Goal: Information Seeking & Learning: Get advice/opinions

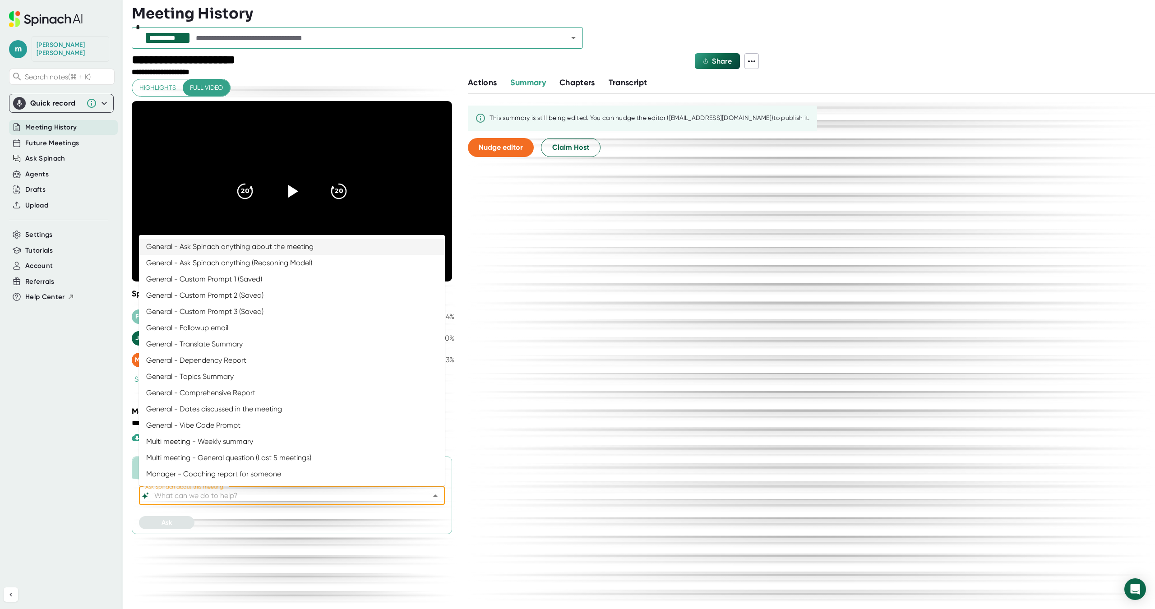
click at [306, 500] on input "Ask Spinach about this meeting:" at bounding box center [283, 495] width 263 height 13
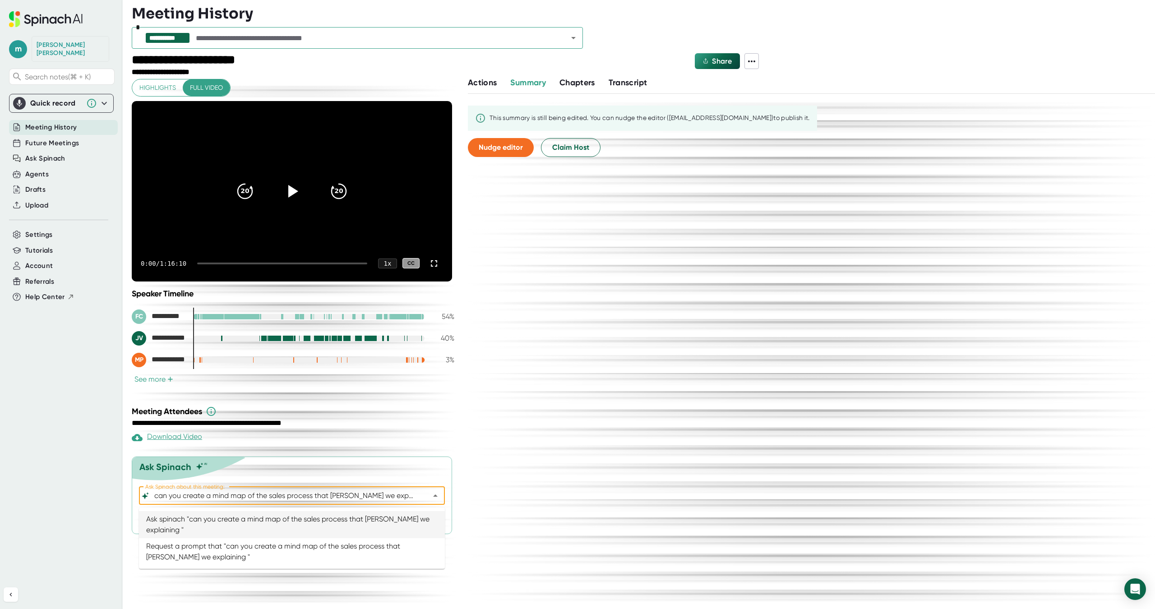
type input "General - Ask Spinach anything about the meeting"
click at [188, 555] on div "Ask Spinach about this meeting: General - Ask Spinach anything about the meetin…" at bounding box center [292, 523] width 306 height 72
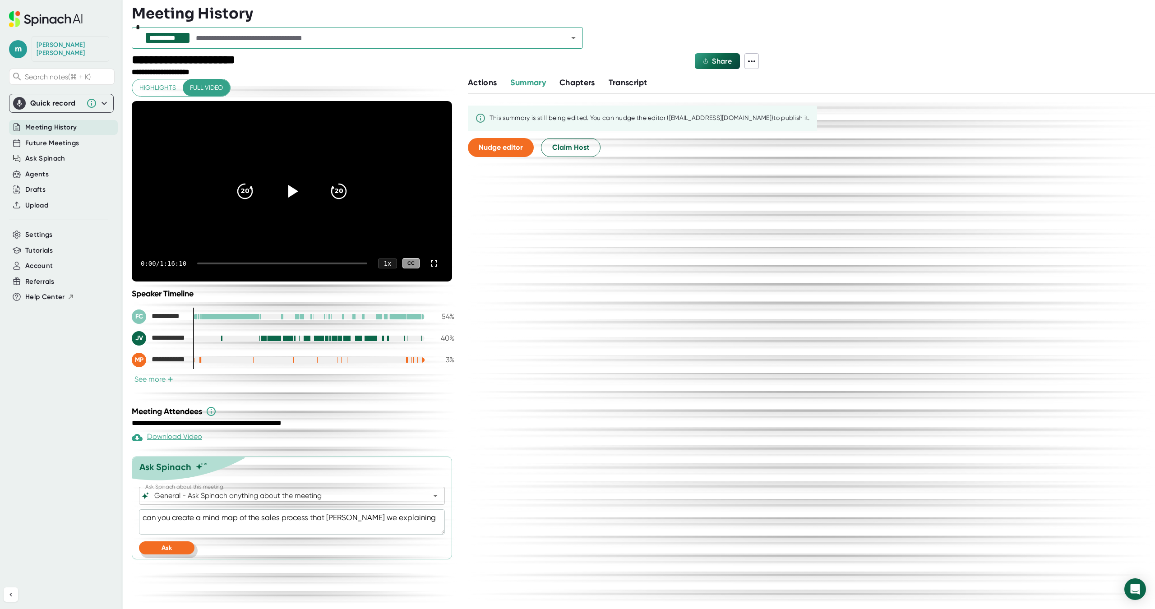
click at [182, 553] on button "Ask" at bounding box center [166, 547] width 55 height 13
type textarea "x"
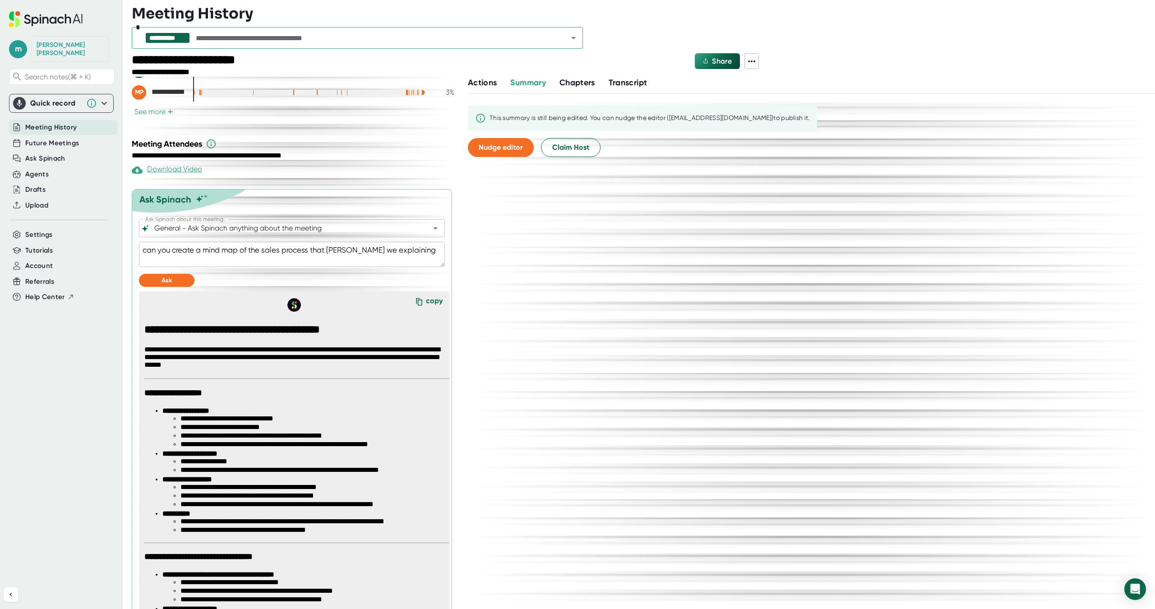
scroll to position [256, 0]
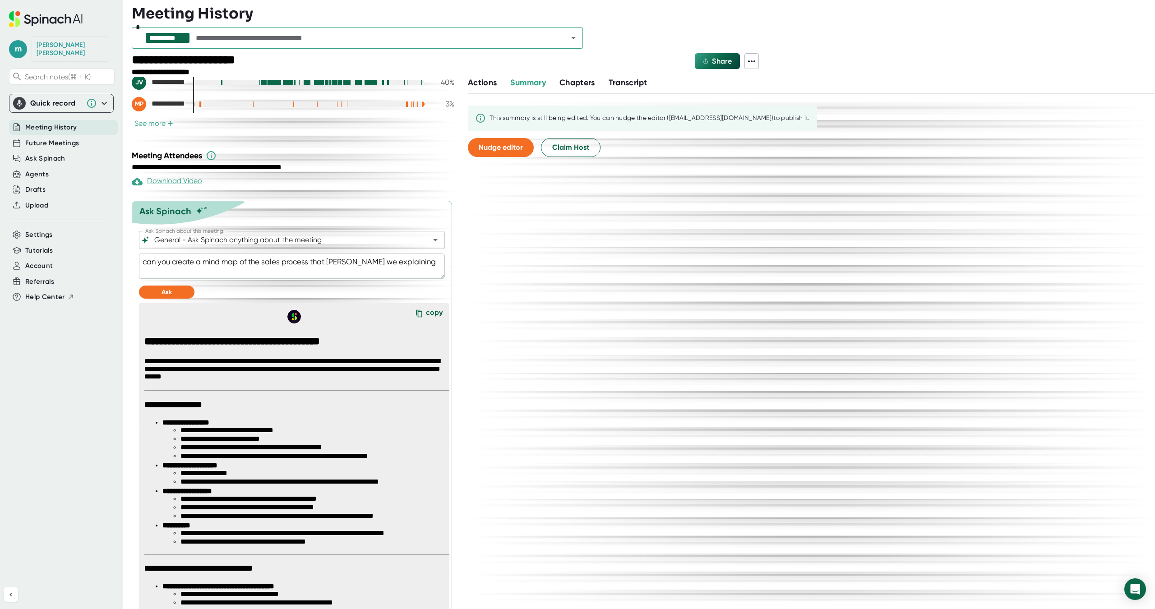
click at [213, 263] on textarea "can you create a mind map of the sales process that [PERSON_NAME] we explaining" at bounding box center [292, 266] width 306 height 25
drag, startPoint x: 213, startPoint y: 263, endPoint x: 226, endPoint y: 263, distance: 13.1
click at [226, 263] on textarea "can you create a mind map of the sales process that [PERSON_NAME] we explaining" at bounding box center [292, 266] width 306 height 25
type textarea "can you create a p of the sales process that [PERSON_NAME] we explaining"
type textarea "x"
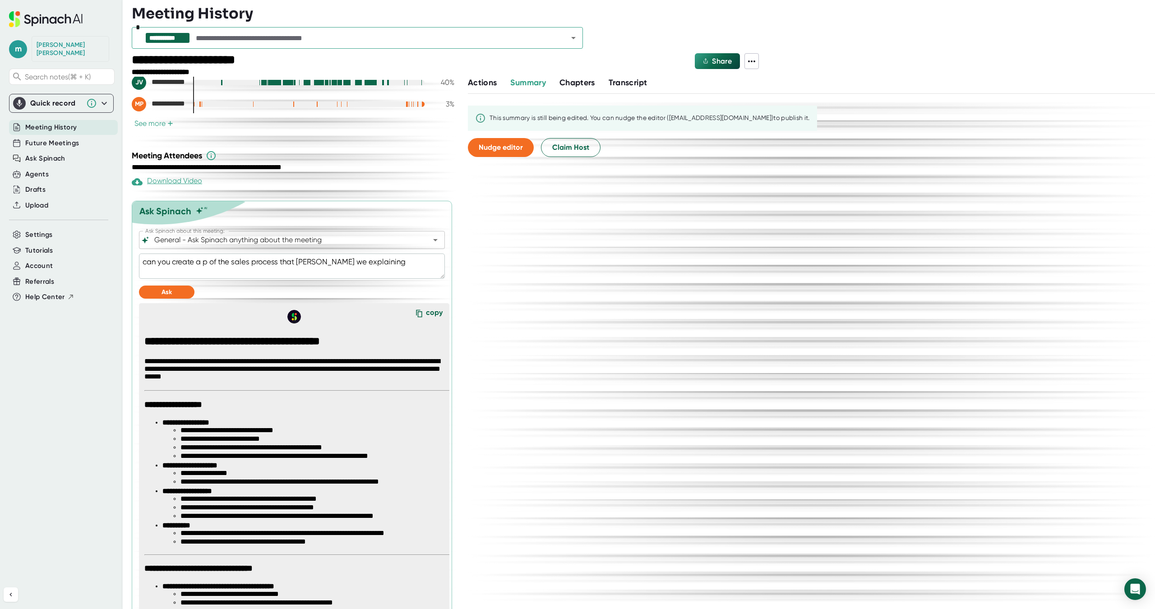
type textarea "can you create a pr of the sales process that [PERSON_NAME] we explaining"
type textarea "x"
type textarea "can you create a pro of the sales process that [PERSON_NAME] we explaining"
type textarea "x"
type textarea "can you create a proc of the sales process that [PERSON_NAME] we explaining"
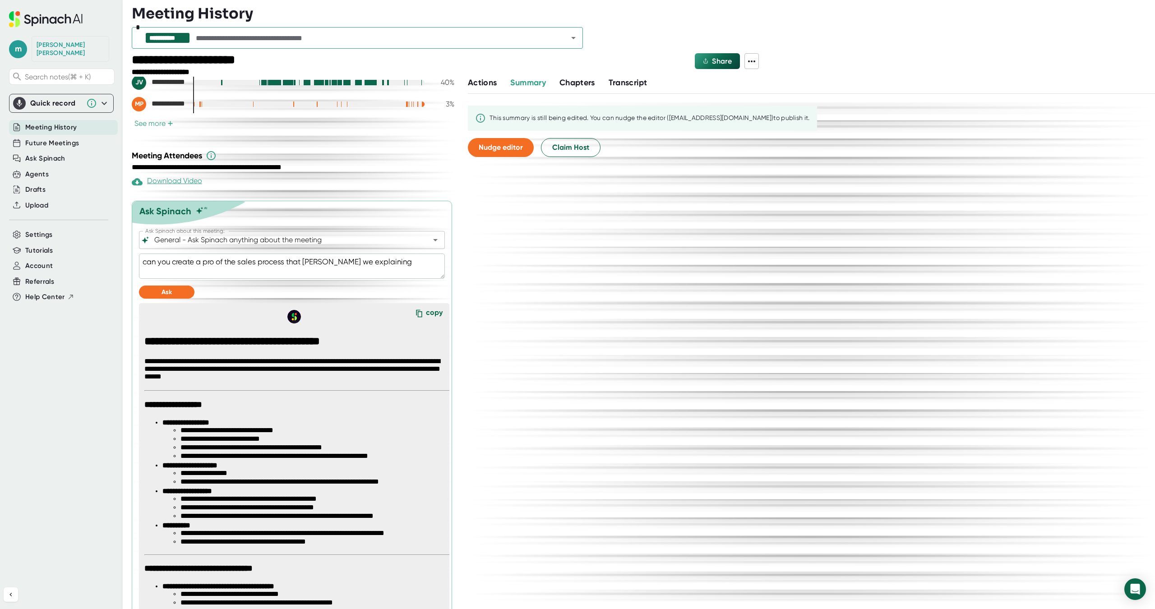
type textarea "x"
type textarea "can you create a proce of the sales process that [PERSON_NAME] we explaining"
type textarea "x"
type textarea "can you create a proces of the sales process that [PERSON_NAME] we explaining"
type textarea "x"
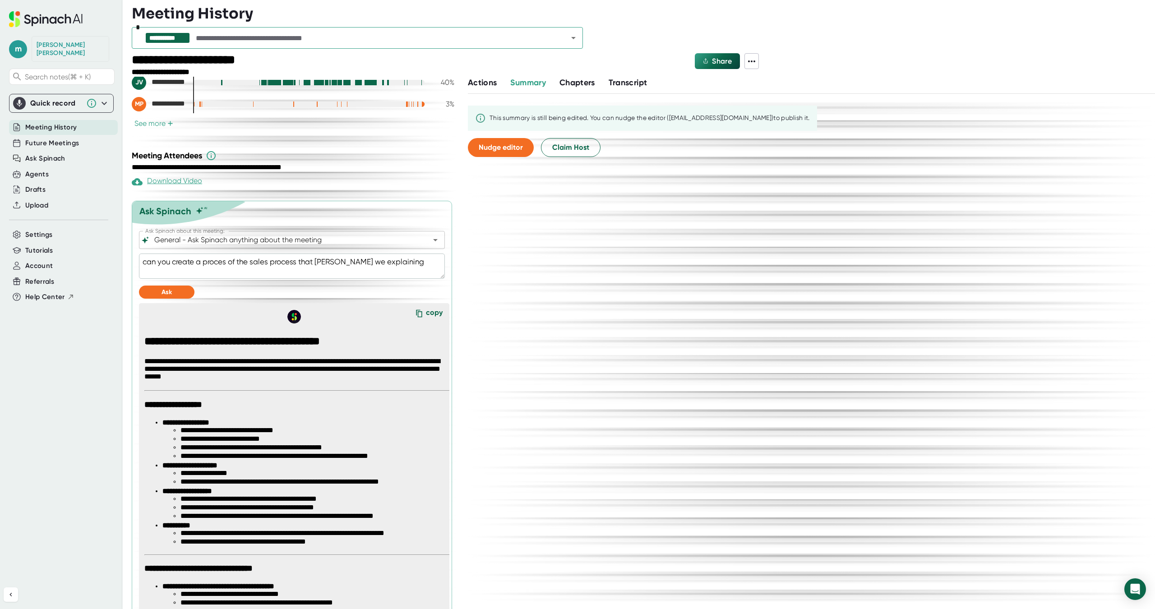
type textarea "can you create a process of the sales process that [PERSON_NAME] we explaining"
type textarea "x"
type textarea "can you create a process of the sales process that [PERSON_NAME] we explaining"
type textarea "x"
type textarea "can you create a process f of the sales process that [PERSON_NAME] we explaining"
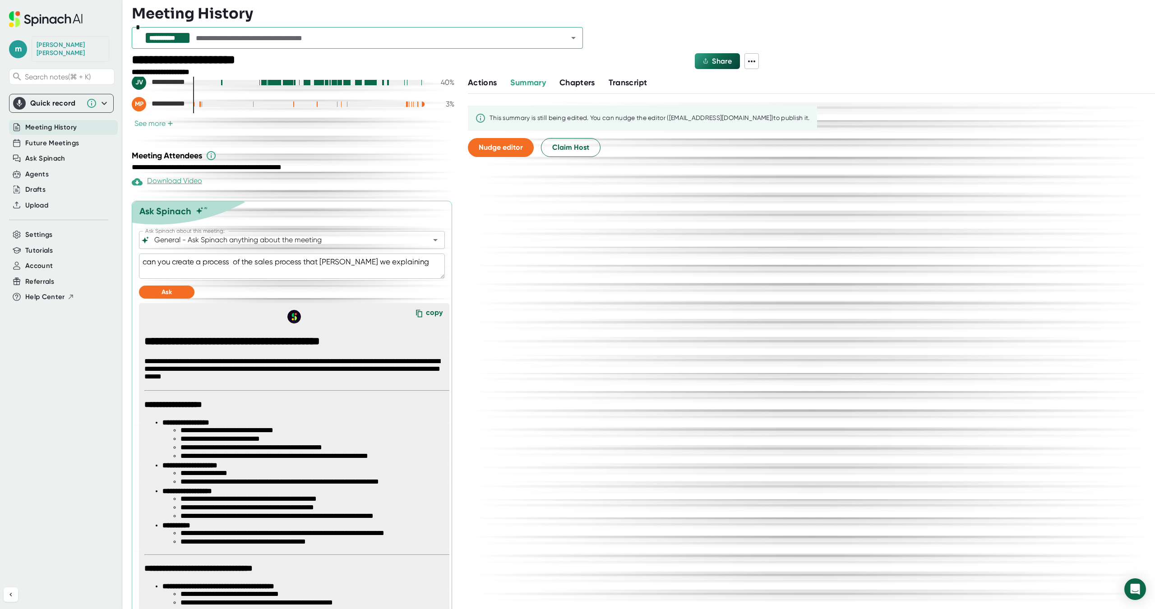
type textarea "x"
type textarea "can you create a process fl of the sales process that [PERSON_NAME] we explaini…"
type textarea "x"
type textarea "can you create a process flo of the sales process that [PERSON_NAME] we explain…"
type textarea "x"
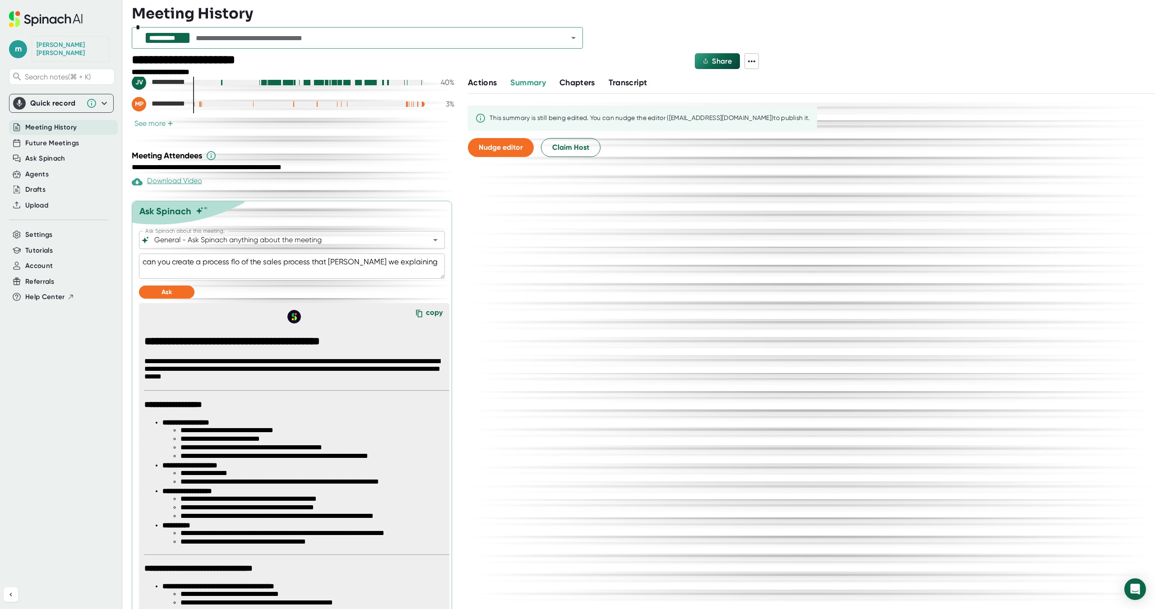
type textarea "can you create a process flow of the sales process that [PERSON_NAME] we explai…"
type textarea "x"
type textarea "can you create a process flow of the sales process that [PERSON_NAME] we explai…"
type textarea "x"
type textarea "can you create a process flow of the sales process that [PERSON_NAME] we explai…"
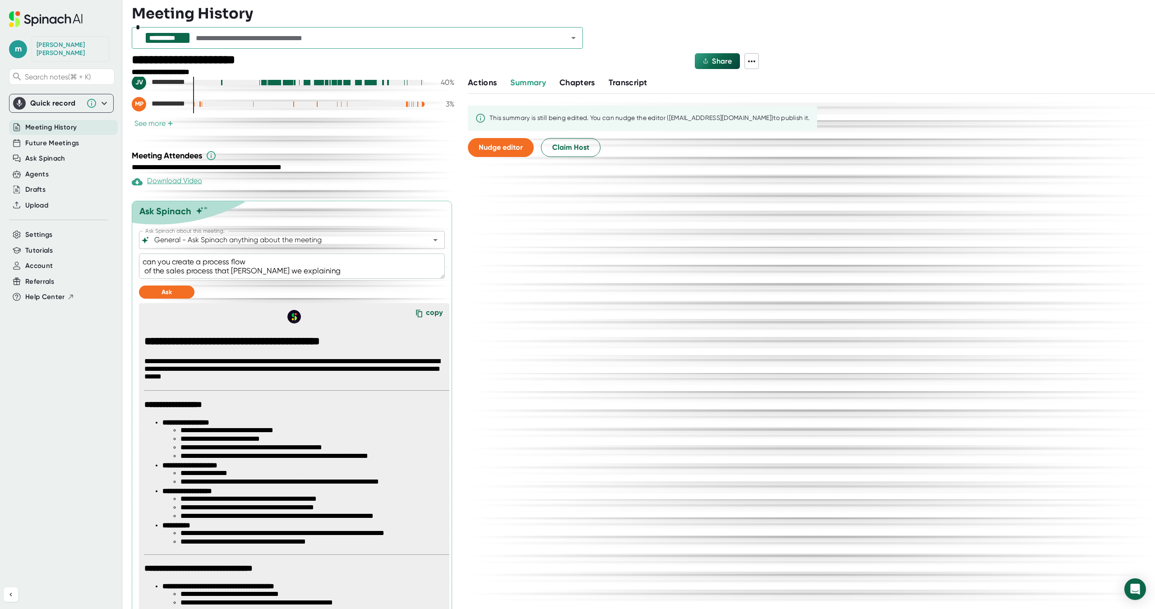
type textarea "x"
type textarea "can you create a process flow of the sales process that [PERSON_NAME] we explai…"
click at [179, 298] on button "Ask" at bounding box center [166, 292] width 55 height 13
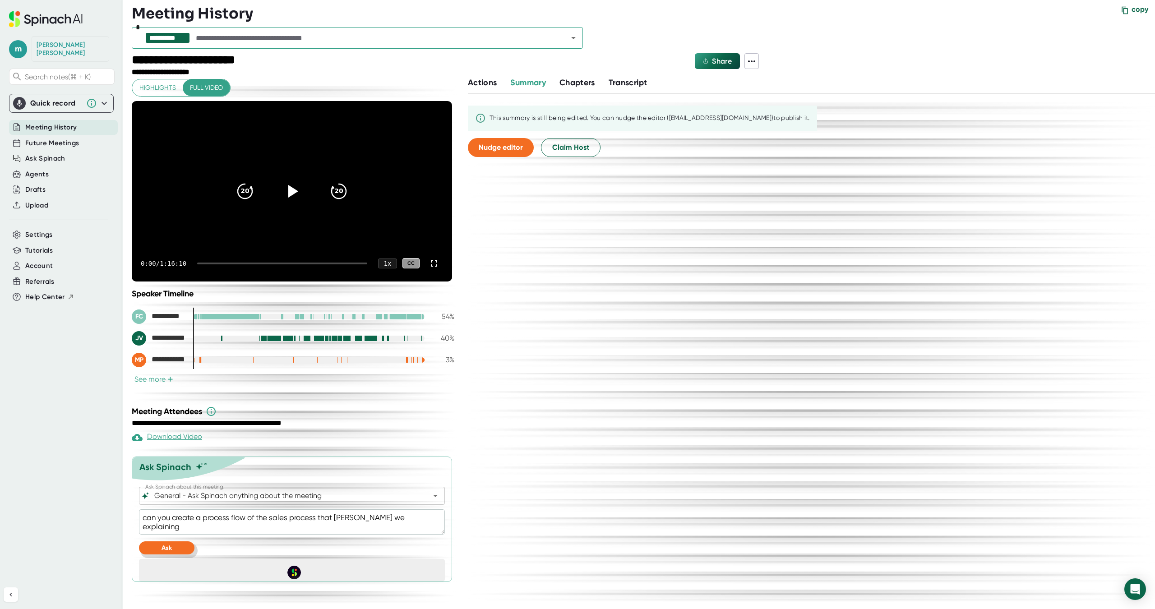
scroll to position [0, 0]
type textarea "x"
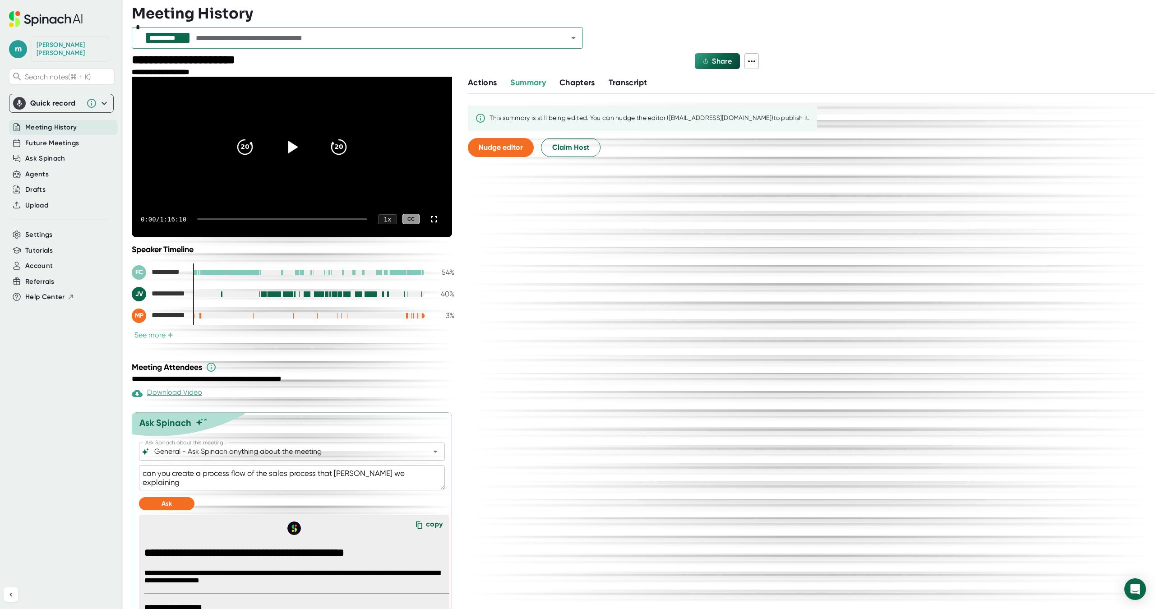
scroll to position [88, 0]
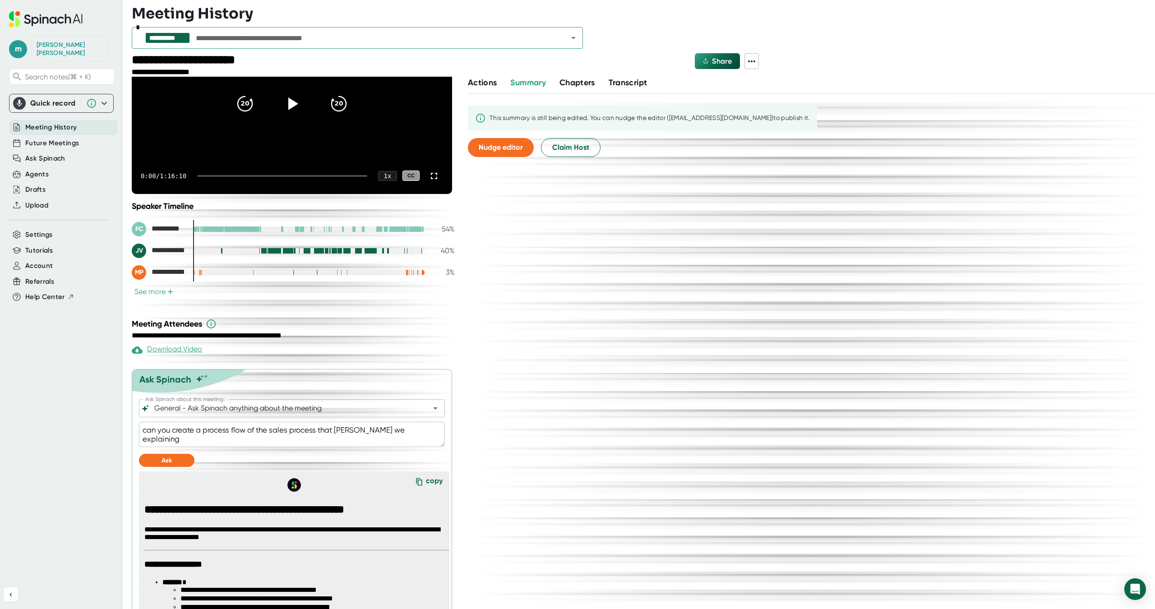
drag, startPoint x: 418, startPoint y: 432, endPoint x: 142, endPoint y: 432, distance: 275.6
click at [142, 432] on textarea "can you create a process flow of the sales process that [PERSON_NAME] we explai…" at bounding box center [292, 434] width 306 height 25
type textarea "p"
type textarea "x"
type textarea "pl"
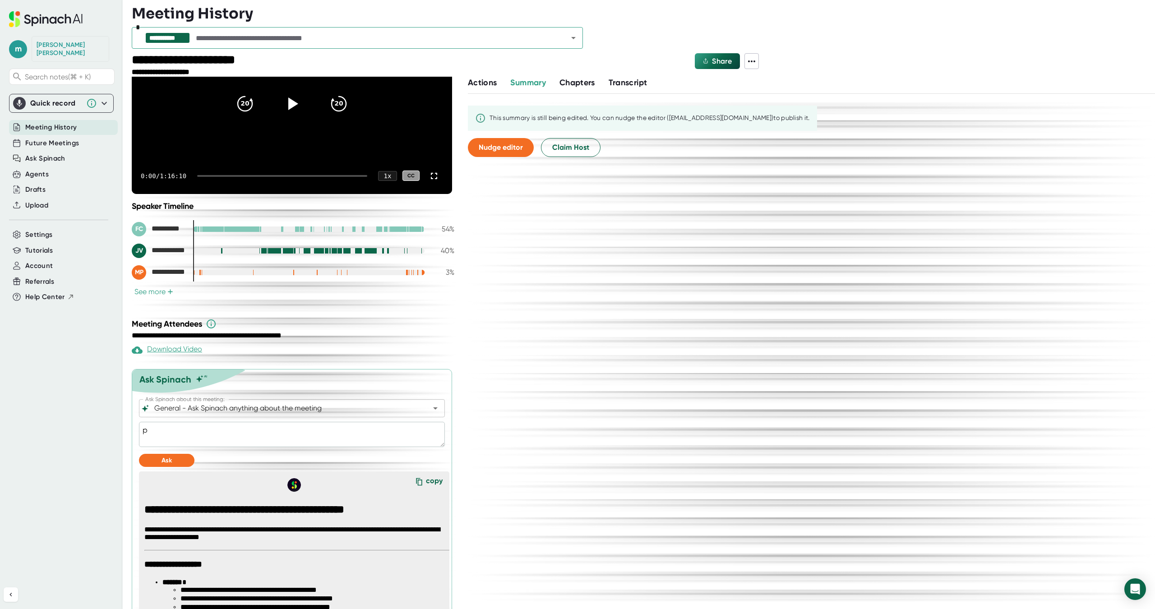
type textarea "x"
type textarea "ple"
type textarea "x"
type textarea "plea"
type textarea "x"
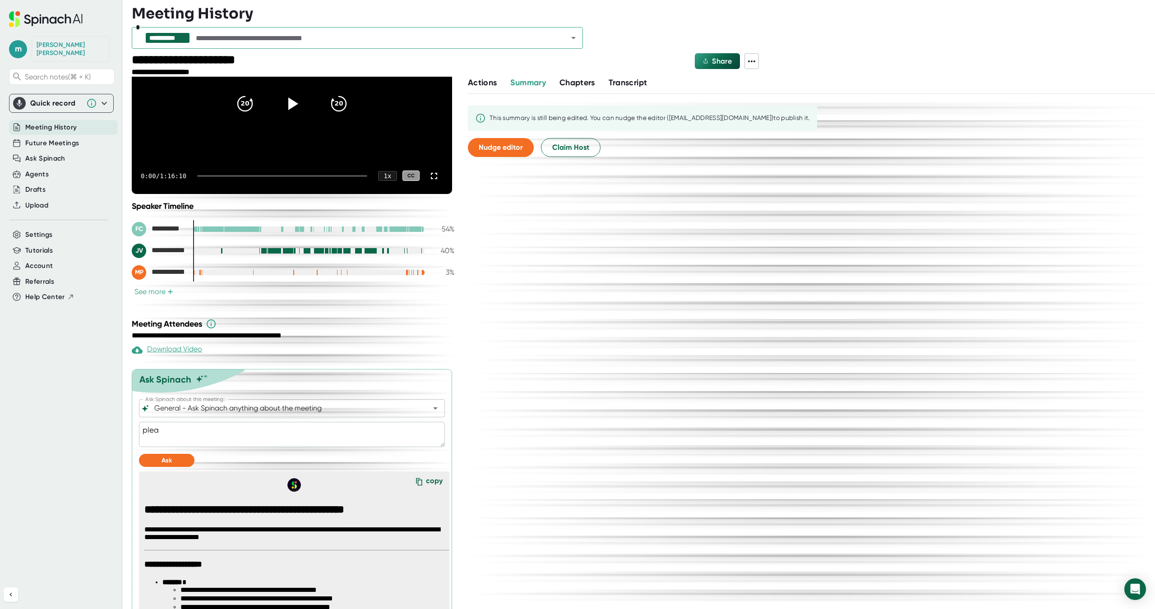
type textarea "pleas"
type textarea "x"
type textarea "please"
type textarea "x"
type textarea "please"
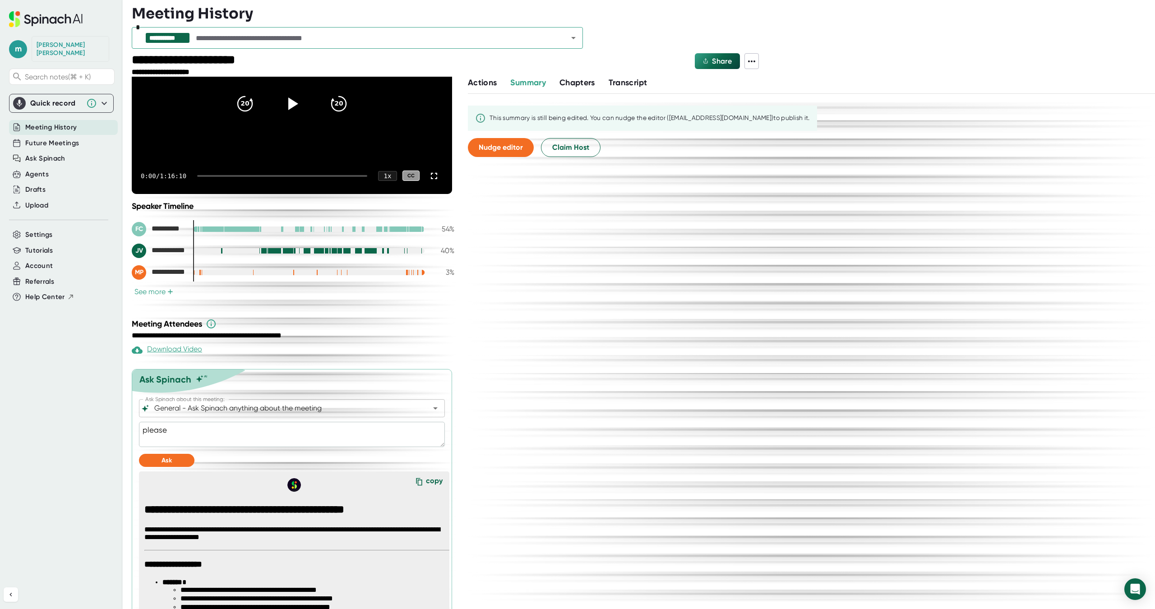
type textarea "x"
type textarea "please c"
type textarea "x"
type textarea "please cr"
type textarea "x"
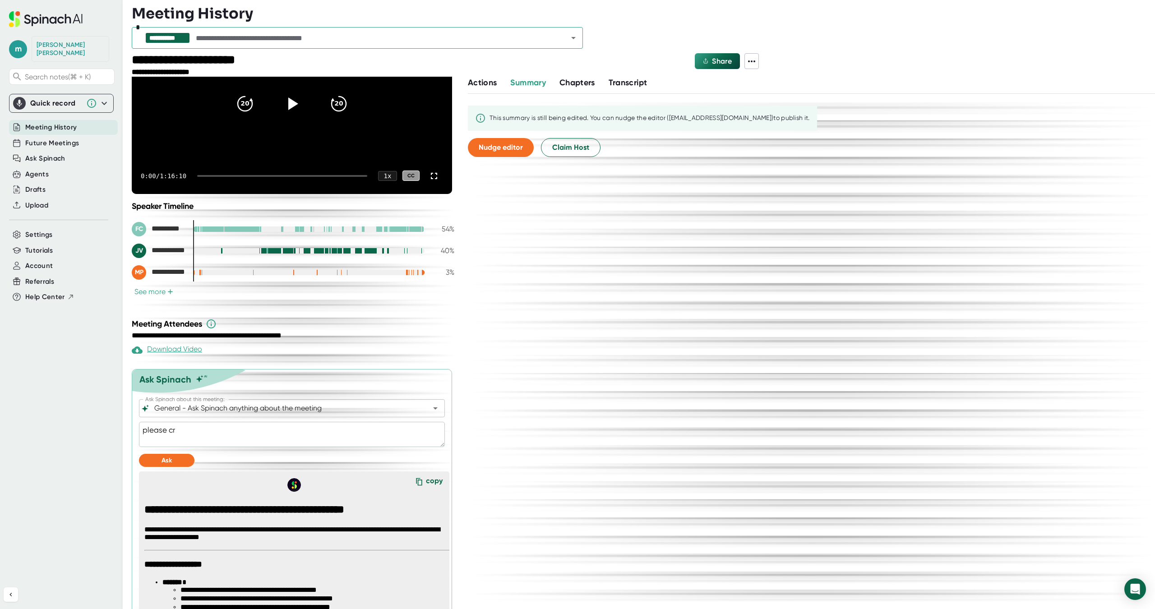
type textarea "please cre"
type textarea "x"
type textarea "please crea"
type textarea "x"
type textarea "please creat"
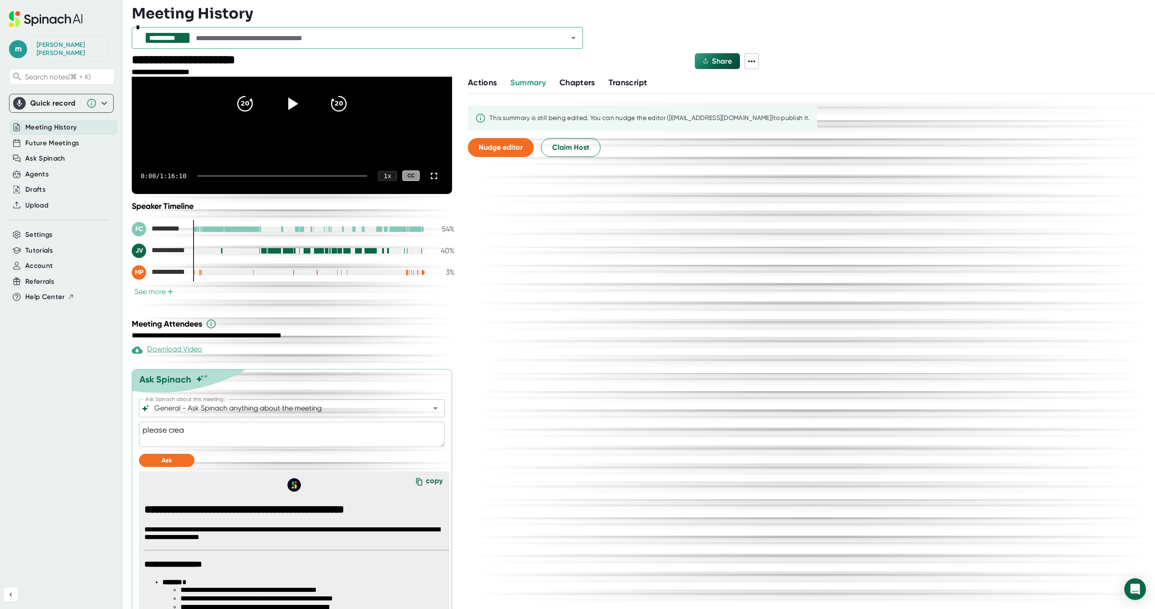
type textarea "x"
type textarea "please create"
type textarea "x"
type textarea "please create"
type textarea "x"
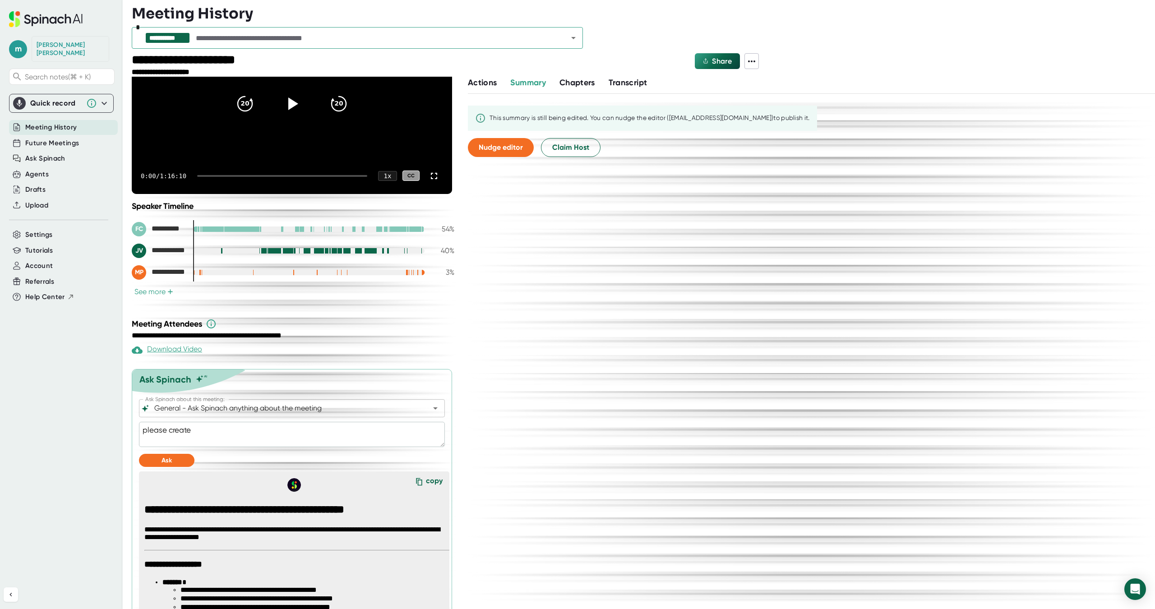
type textarea "please create a"
type textarea "x"
type textarea "please create a"
type textarea "x"
type textarea "please create a v"
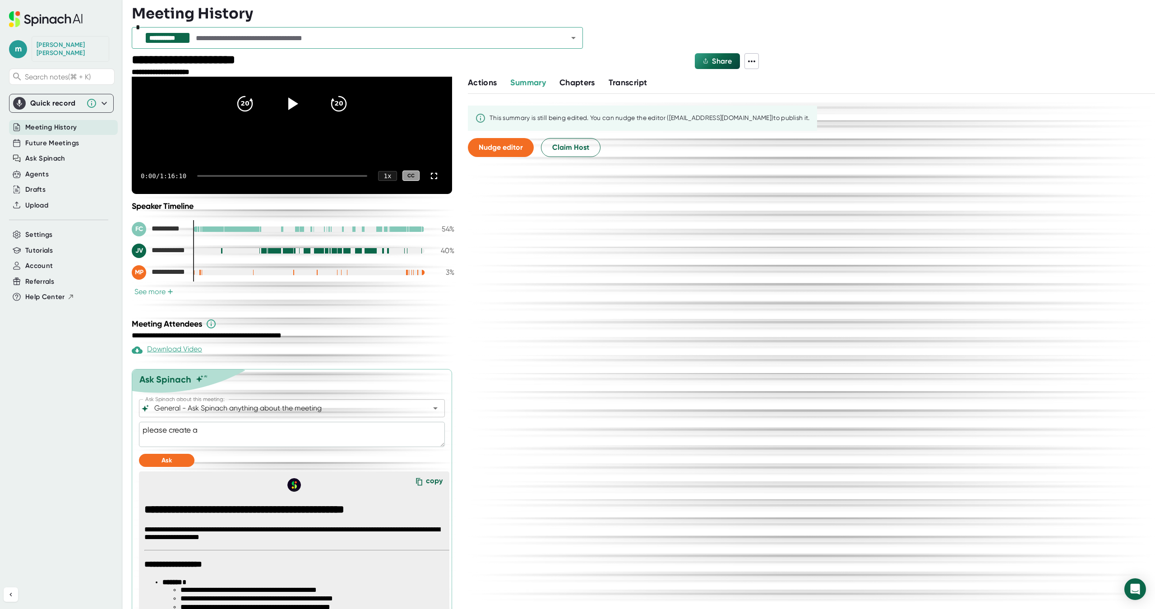
type textarea "x"
type textarea "please create a vi"
type textarea "x"
type textarea "please create a vis"
type textarea "x"
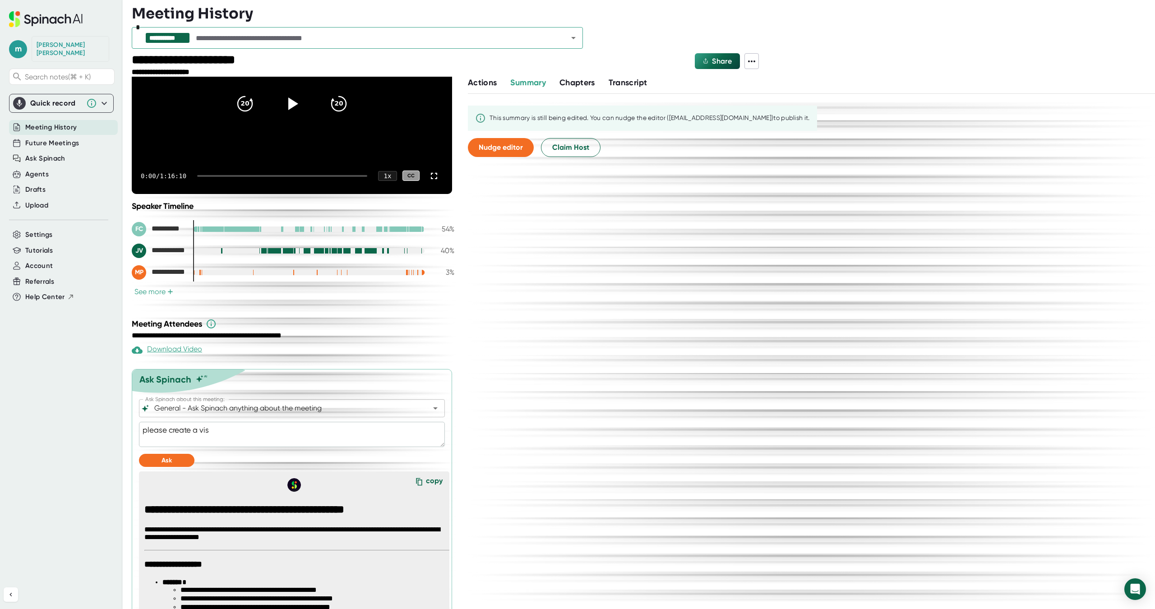
type textarea "please create a visi"
type textarea "x"
type textarea "please create a vis"
type textarea "x"
type textarea "please create a visu"
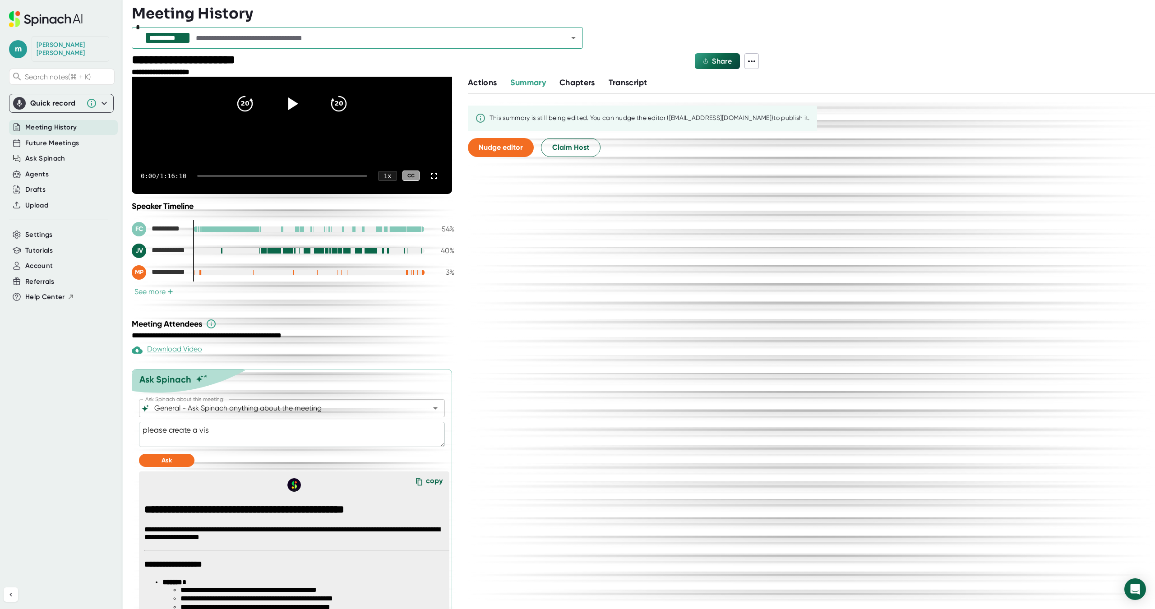
type textarea "x"
type textarea "please create a visua"
type textarea "x"
type textarea "please create a visual"
type textarea "x"
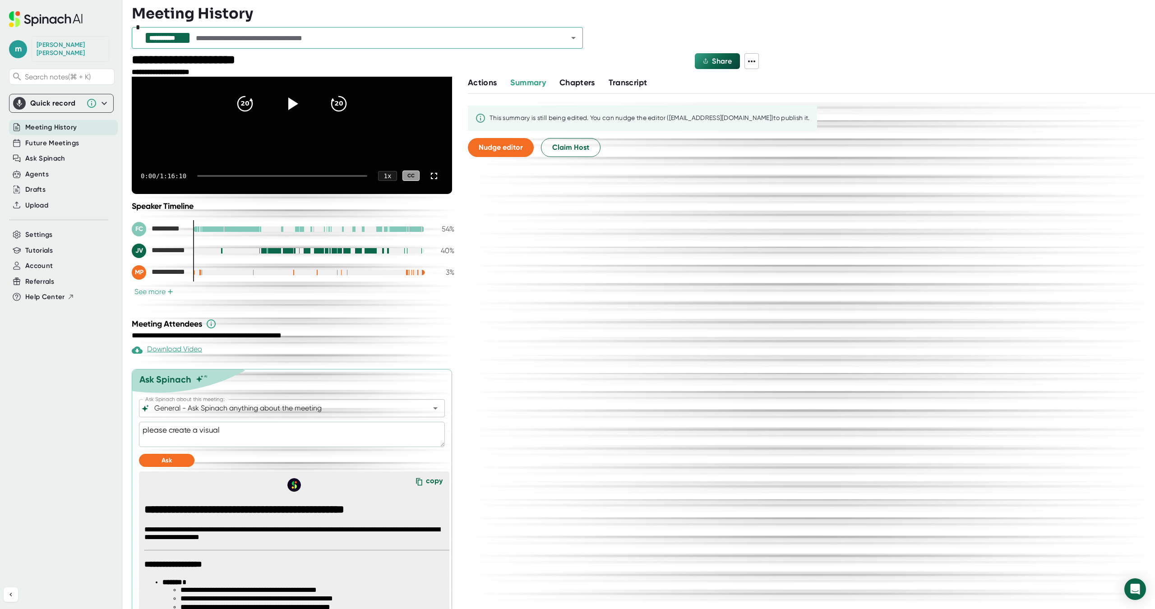
type textarea "please create a visual d"
type textarea "x"
type textarea "please create a visual di"
type textarea "x"
type textarea "please create a visual dig"
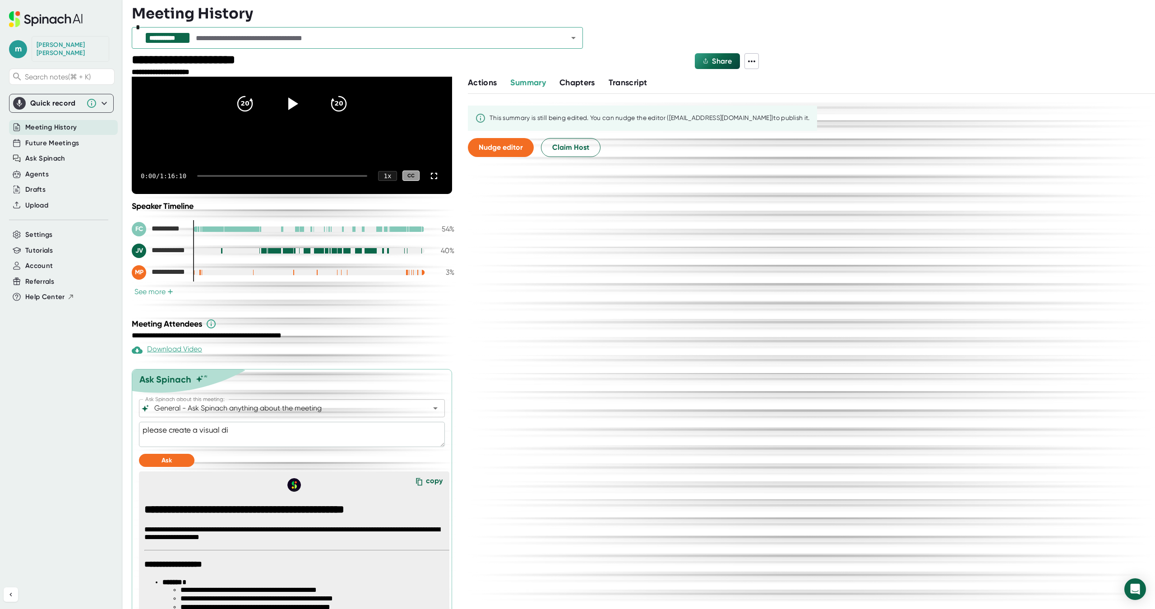
type textarea "x"
type textarea "please create a visual digr"
type textarea "x"
type textarea "please create a visual digra"
type textarea "x"
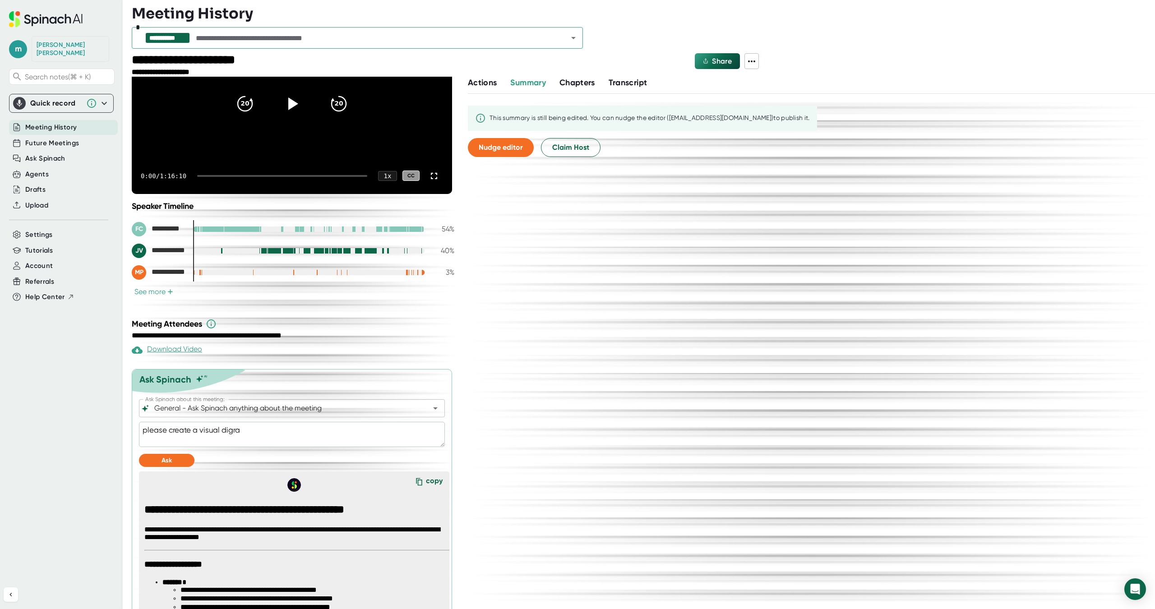
type textarea "please create a visual digram"
type textarea "x"
type textarea "please create a visual digram"
type textarea "x"
type textarea "please create a visual digram"
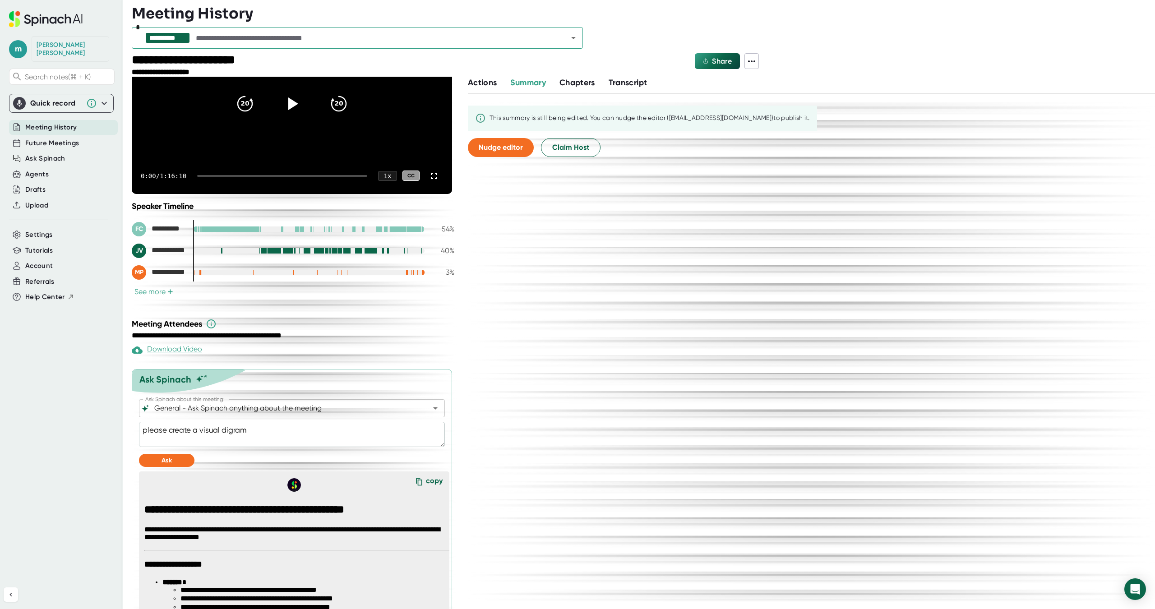
type textarea "x"
type textarea "please create a visual digram"
type textarea "x"
type textarea "please create a visual digram"
click at [151, 461] on button "Ask" at bounding box center [166, 460] width 55 height 13
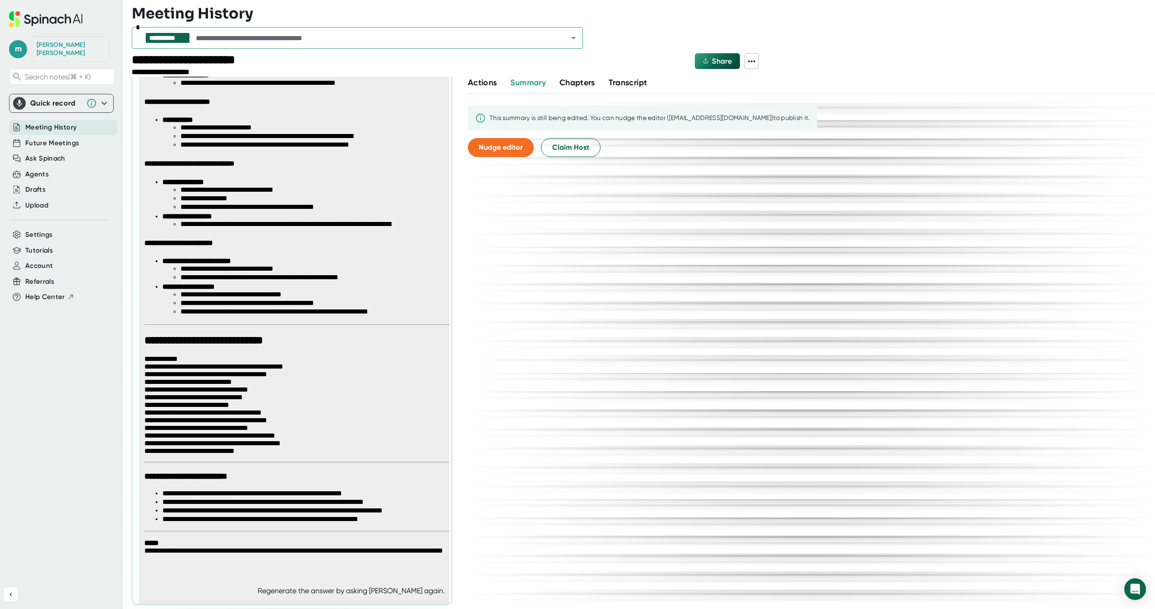
scroll to position [0, 0]
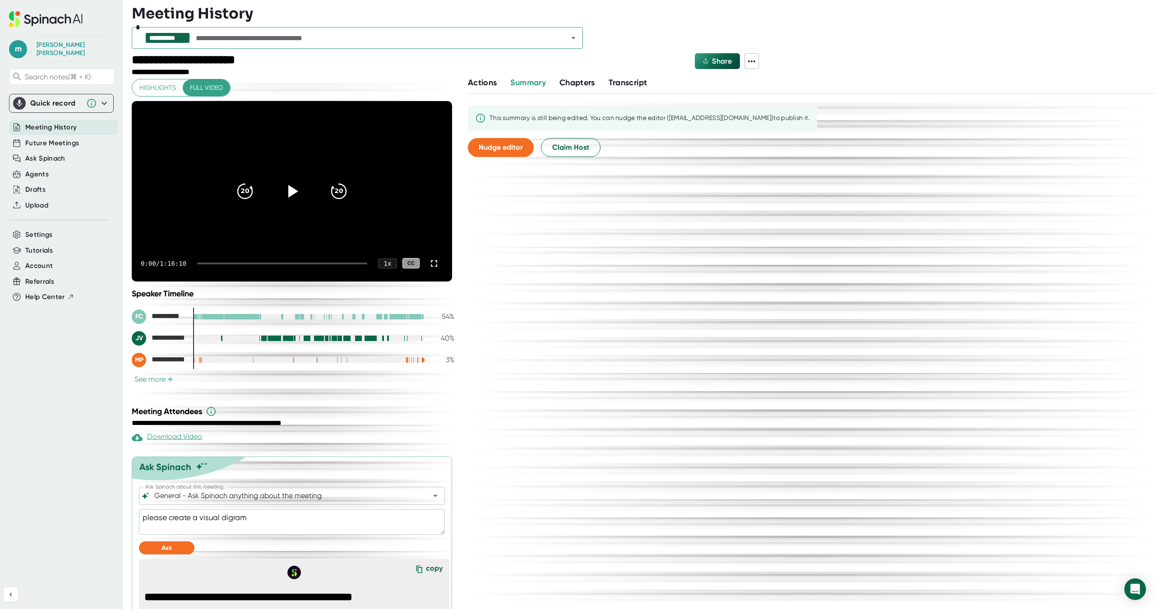
type textarea "x"
